Goal: Find specific page/section: Find specific page/section

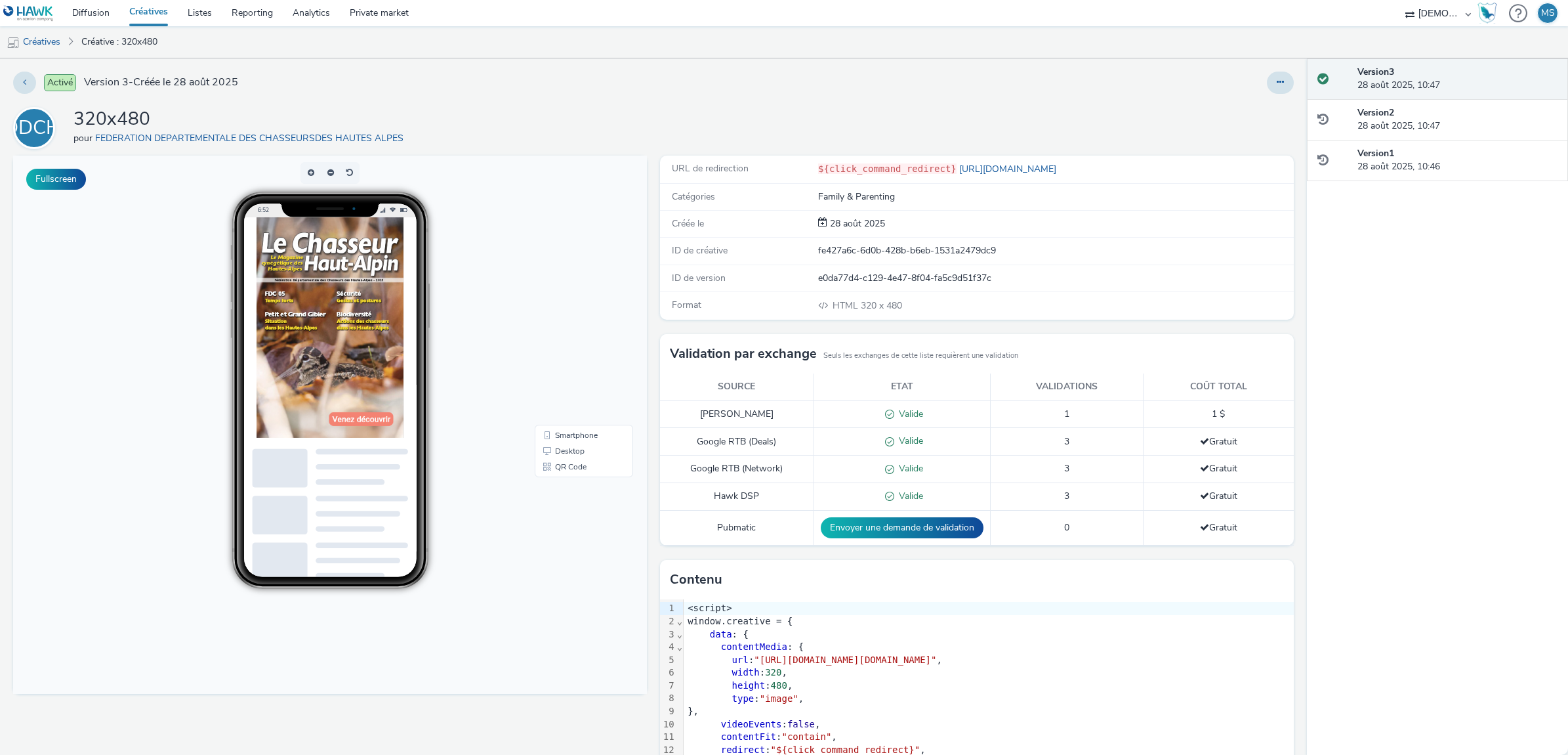
click at [870, 82] on div at bounding box center [1037, 82] width 513 height 22
drag, startPoint x: 44, startPoint y: 127, endPoint x: 264, endPoint y: 140, distance: 220.4
click at [361, 502] on div at bounding box center [361, 374] width 210 height 315
click at [152, 8] on link "Créatives" at bounding box center [148, 13] width 58 height 26
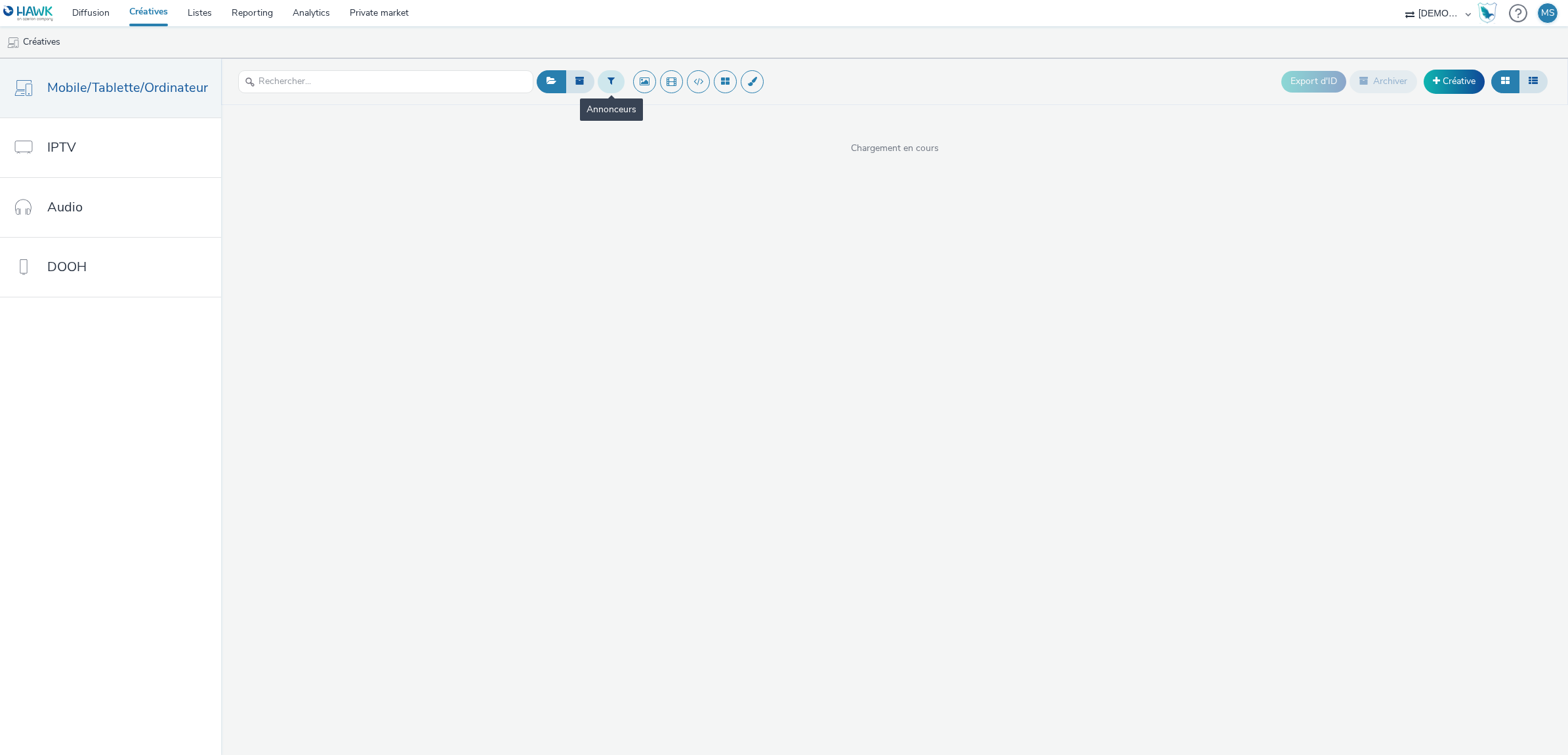
click at [601, 86] on button at bounding box center [611, 81] width 27 height 22
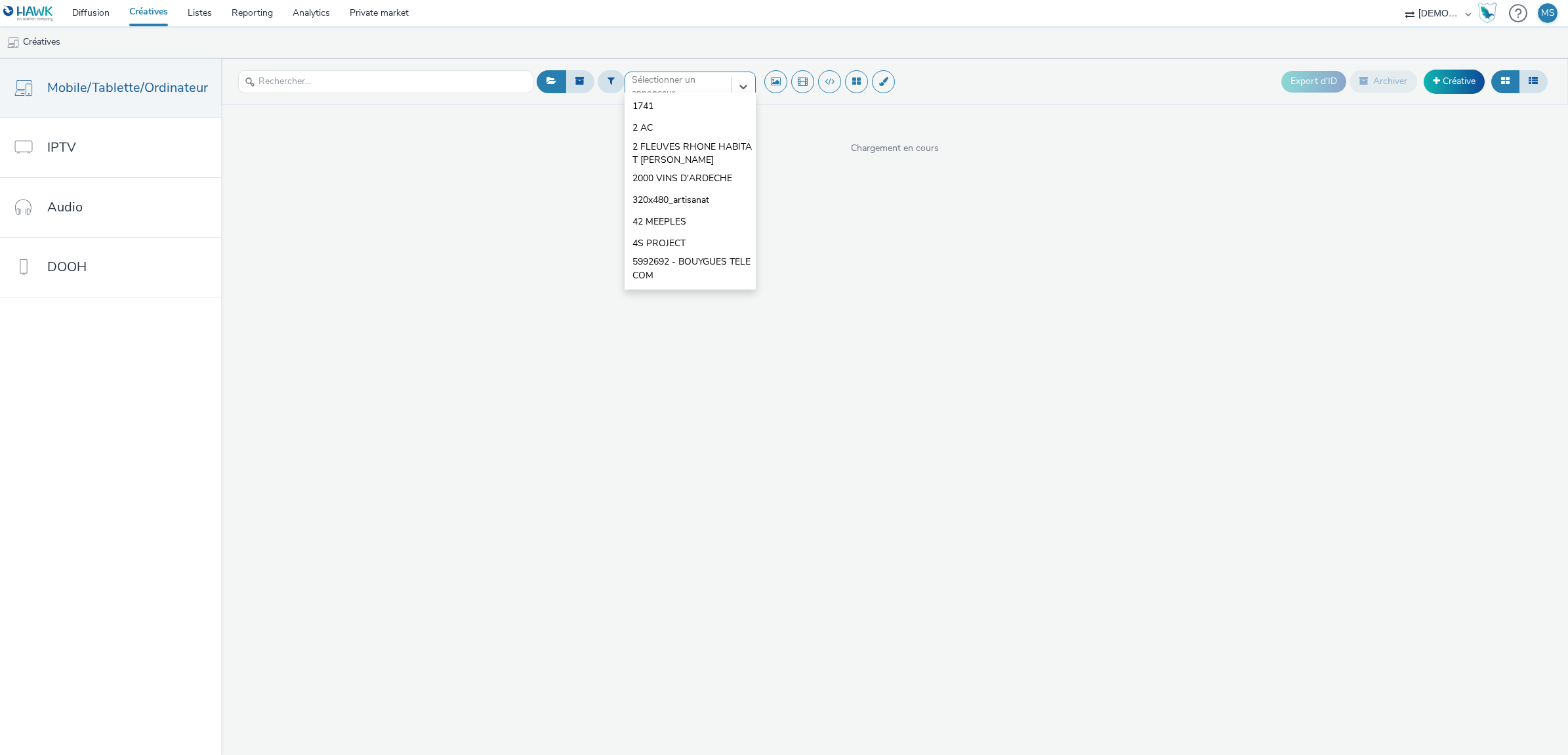
click at [697, 93] on div "option 1741 focused, 1 of 10. 10 results available. Use Up and Down to choose o…" at bounding box center [690, 82] width 131 height 21
type input "[PERSON_NAME]"
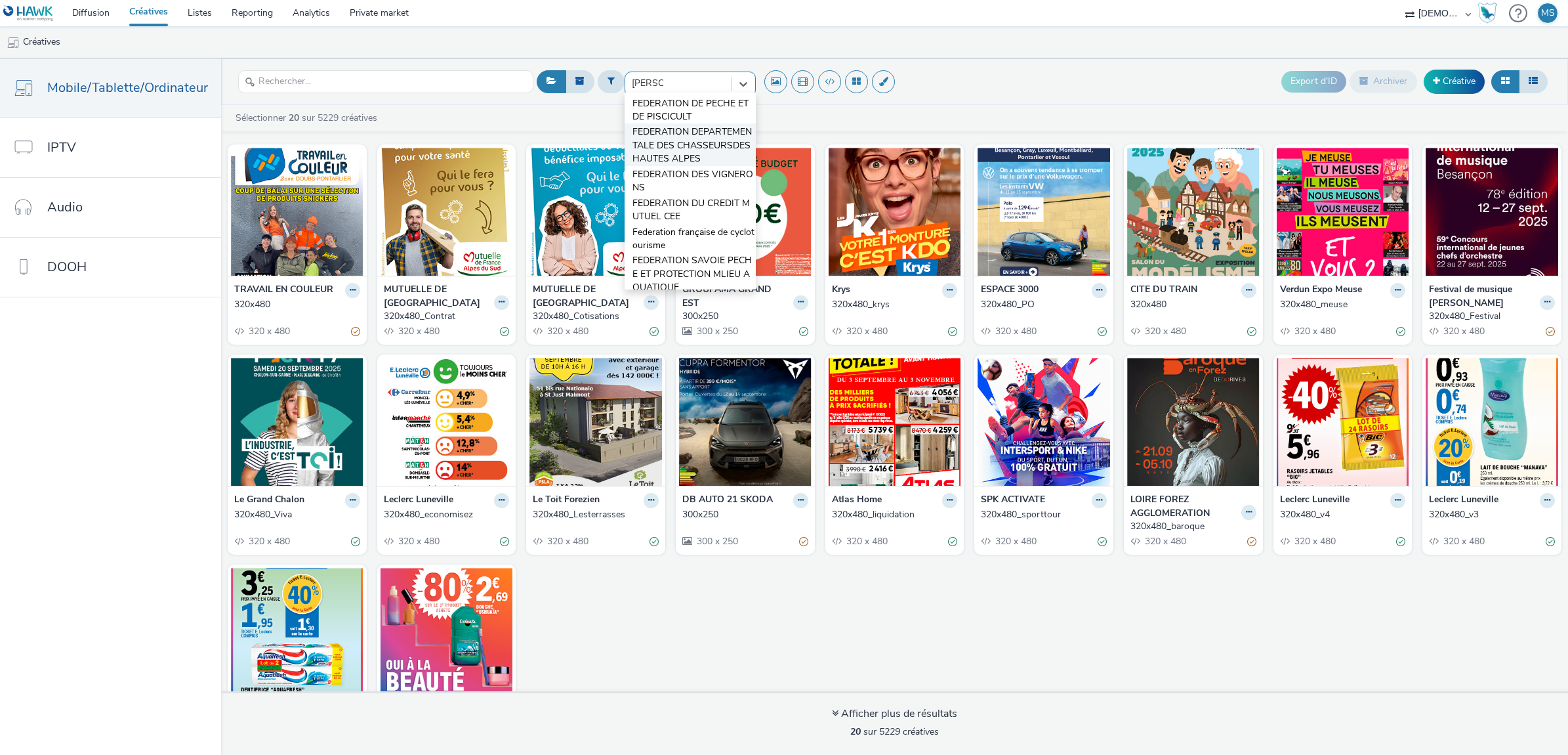
click at [648, 155] on span "FEDERATION DEPARTEMENTALE DES CHASSEURSDES HAUTES ALPES" at bounding box center [694, 145] width 123 height 40
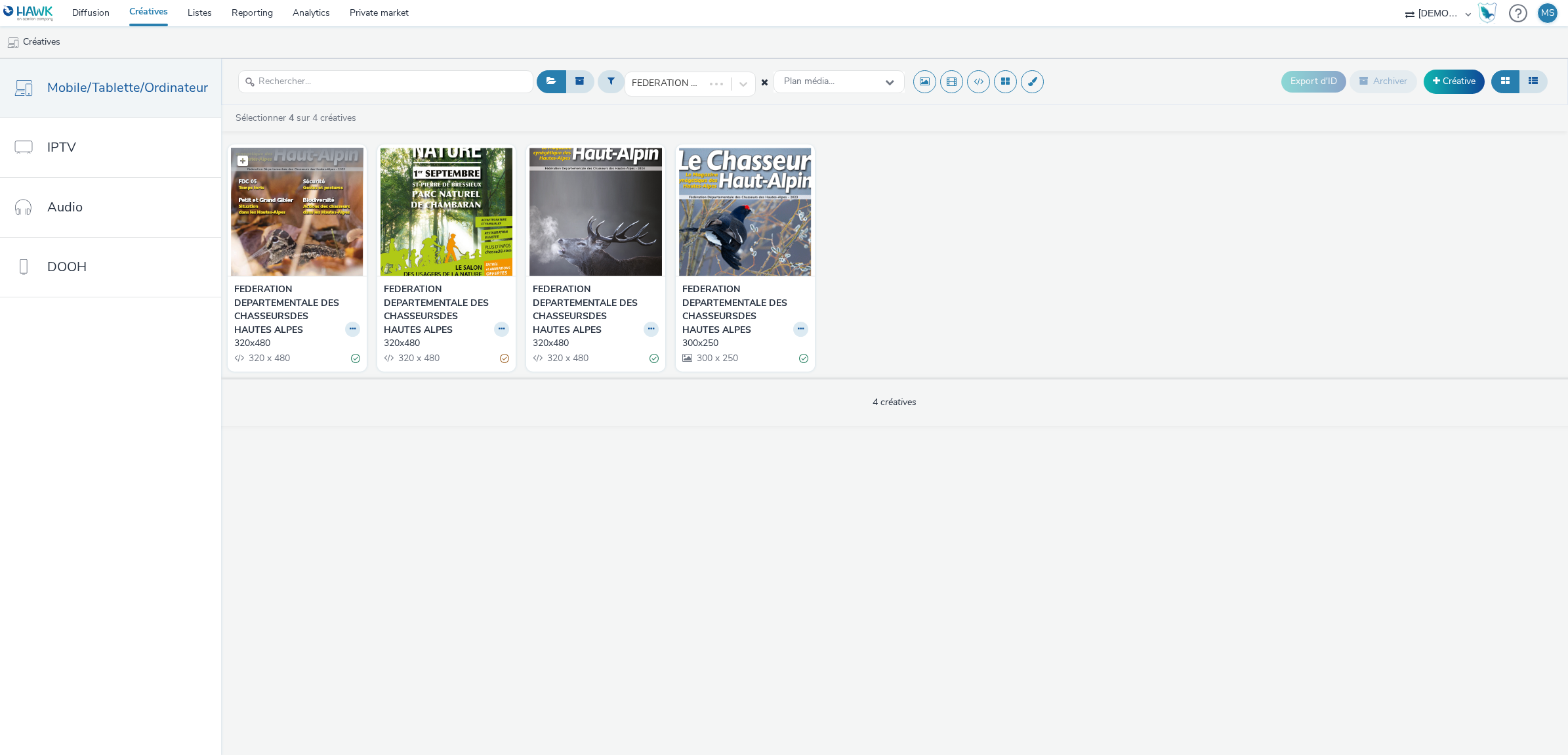
click at [309, 210] on img at bounding box center [297, 212] width 132 height 128
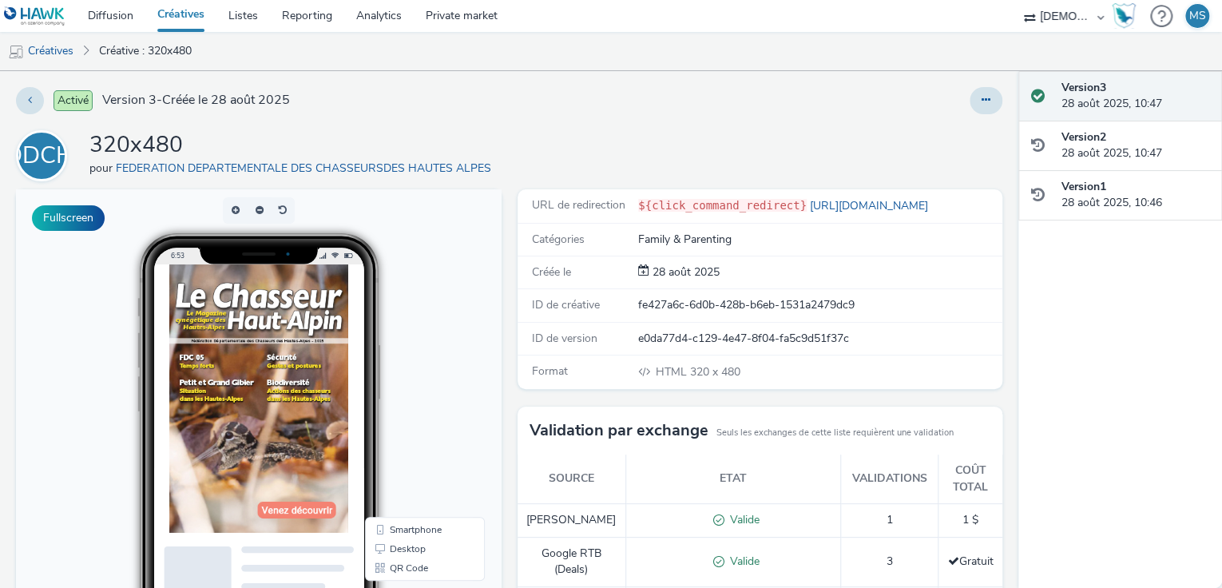
drag, startPoint x: 1932, startPoint y: 271, endPoint x: 393, endPoint y: 351, distance: 1541.3
click at [393, 351] on div at bounding box center [297, 455] width 256 height 383
